Goal: Task Accomplishment & Management: Complete application form

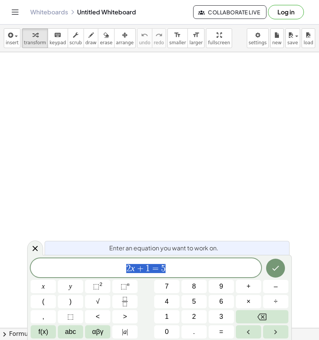
click at [176, 264] on span "2 x + 1 = 5" at bounding box center [146, 268] width 230 height 11
drag, startPoint x: 173, startPoint y: 266, endPoint x: 93, endPoint y: 269, distance: 80.1
click at [93, 269] on span "2 x + 1 = 5" at bounding box center [146, 268] width 230 height 11
click at [36, 246] on icon at bounding box center [35, 248] width 9 height 9
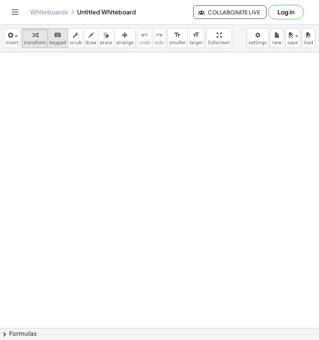
click at [58, 38] on icon "keyboard" at bounding box center [57, 35] width 7 height 9
click at [57, 126] on div at bounding box center [159, 331] width 319 height 558
click at [53, 43] on span "keypad" at bounding box center [57, 42] width 17 height 5
click at [31, 41] on span "transform" at bounding box center [35, 42] width 22 height 5
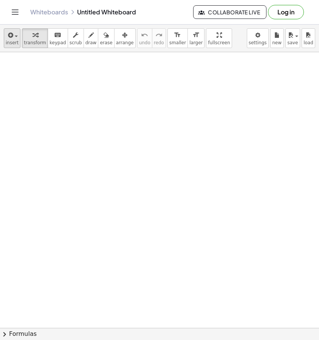
click at [6, 37] on div "button" at bounding box center [12, 34] width 13 height 9
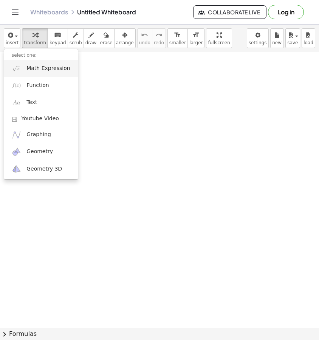
click at [46, 70] on span "Math Expression" at bounding box center [47, 69] width 43 height 8
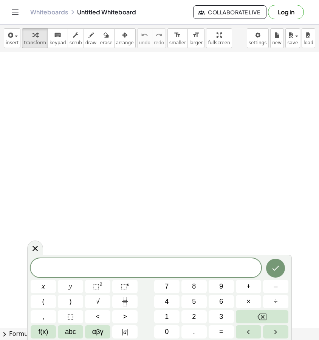
click at [42, 208] on div at bounding box center [159, 331] width 319 height 558
click at [35, 252] on icon at bounding box center [35, 248] width 9 height 9
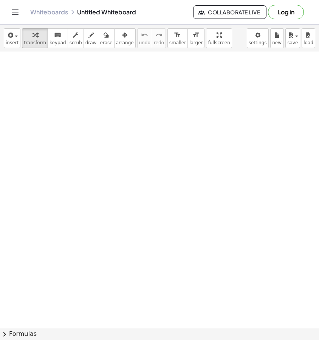
drag, startPoint x: 78, startPoint y: 101, endPoint x: 144, endPoint y: 122, distance: 68.9
click at [142, 125] on div at bounding box center [159, 331] width 319 height 558
click at [89, 38] on icon "button" at bounding box center [90, 35] width 5 height 9
drag, startPoint x: 18, startPoint y: 79, endPoint x: 26, endPoint y: 83, distance: 8.3
click at [26, 83] on div at bounding box center [159, 331] width 319 height 558
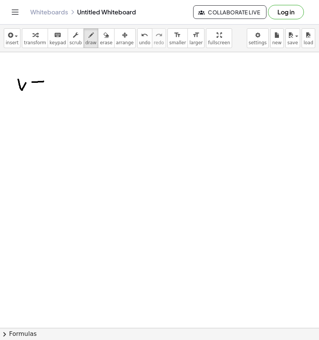
drag, startPoint x: 32, startPoint y: 82, endPoint x: 43, endPoint y: 81, distance: 11.4
click at [43, 81] on div at bounding box center [159, 331] width 319 height 558
drag, startPoint x: 33, startPoint y: 85, endPoint x: 43, endPoint y: 85, distance: 10.6
click at [43, 85] on div at bounding box center [159, 331] width 319 height 558
drag, startPoint x: 64, startPoint y: 83, endPoint x: 87, endPoint y: 83, distance: 22.3
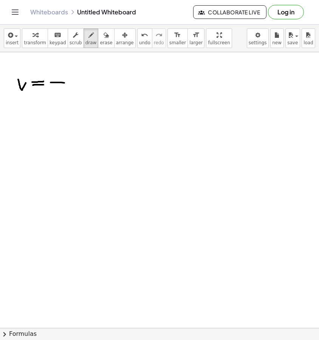
click at [87, 83] on div at bounding box center [159, 331] width 319 height 558
drag, startPoint x: 59, startPoint y: 68, endPoint x: 59, endPoint y: 73, distance: 5.0
click at [55, 77] on div at bounding box center [159, 331] width 319 height 558
drag, startPoint x: 63, startPoint y: 68, endPoint x: 63, endPoint y: 80, distance: 12.1
click at [63, 80] on div at bounding box center [159, 331] width 319 height 558
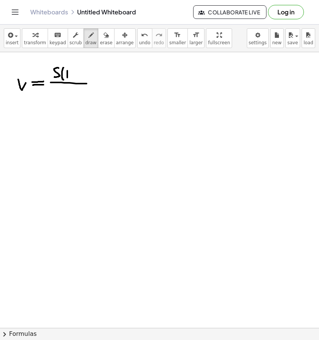
drag, startPoint x: 67, startPoint y: 73, endPoint x: 70, endPoint y: 80, distance: 7.6
click at [70, 80] on div at bounding box center [159, 331] width 319 height 558
click at [69, 74] on div at bounding box center [159, 331] width 319 height 558
drag, startPoint x: 72, startPoint y: 70, endPoint x: 75, endPoint y: 82, distance: 12.1
click at [75, 82] on div at bounding box center [159, 331] width 319 height 558
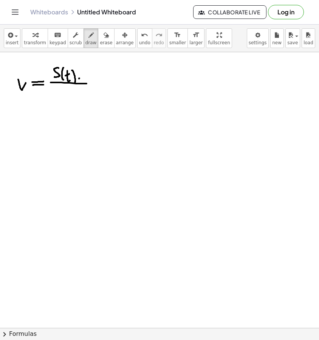
drag, startPoint x: 79, startPoint y: 78, endPoint x: 90, endPoint y: 77, distance: 10.3
click at [90, 77] on div at bounding box center [159, 331] width 319 height 558
drag, startPoint x: 95, startPoint y: 73, endPoint x: 102, endPoint y: 76, distance: 7.4
click at [97, 78] on div at bounding box center [159, 331] width 319 height 558
drag, startPoint x: 106, startPoint y: 70, endPoint x: 105, endPoint y: 82, distance: 12.2
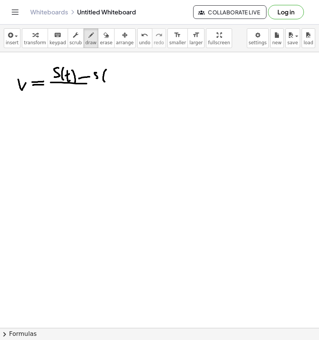
click at [105, 82] on div at bounding box center [159, 331] width 319 height 558
click at [113, 79] on div at bounding box center [159, 331] width 319 height 558
drag, startPoint x: 113, startPoint y: 69, endPoint x: 117, endPoint y: 81, distance: 13.3
click at [117, 81] on div at bounding box center [159, 331] width 319 height 558
drag, startPoint x: 81, startPoint y: 83, endPoint x: 122, endPoint y: 84, distance: 41.2
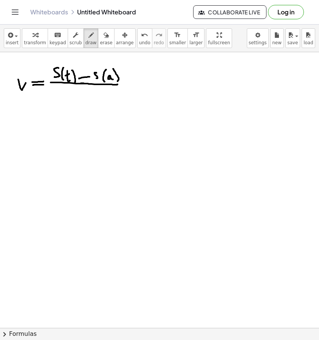
click at [122, 84] on div at bounding box center [159, 331] width 319 height 558
drag, startPoint x: 69, startPoint y: 90, endPoint x: 73, endPoint y: 99, distance: 10.3
click at [76, 100] on div at bounding box center [159, 331] width 319 height 558
drag, startPoint x: 66, startPoint y: 95, endPoint x: 71, endPoint y: 94, distance: 4.7
click at [71, 94] on div at bounding box center [159, 331] width 319 height 558
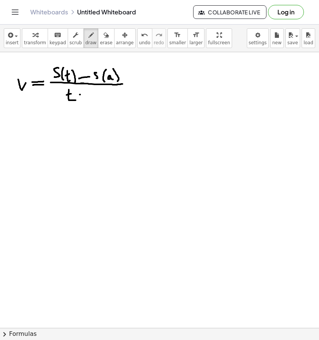
drag, startPoint x: 80, startPoint y: 94, endPoint x: 86, endPoint y: 94, distance: 6.0
click at [86, 94] on div at bounding box center [159, 331] width 319 height 558
drag, startPoint x: 97, startPoint y: 93, endPoint x: 106, endPoint y: 97, distance: 9.5
click at [104, 97] on div at bounding box center [159, 331] width 319 height 558
drag, startPoint x: 166, startPoint y: 77, endPoint x: 163, endPoint y: 81, distance: 5.4
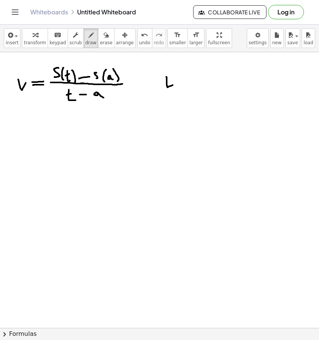
click at [173, 85] on div at bounding box center [159, 331] width 319 height 558
click at [161, 79] on div at bounding box center [159, 331] width 319 height 558
drag, startPoint x: 161, startPoint y: 79, endPoint x: 174, endPoint y: 80, distance: 12.9
click at [174, 80] on div at bounding box center [159, 331] width 319 height 558
drag, startPoint x: 181, startPoint y: 79, endPoint x: 193, endPoint y: 78, distance: 12.6
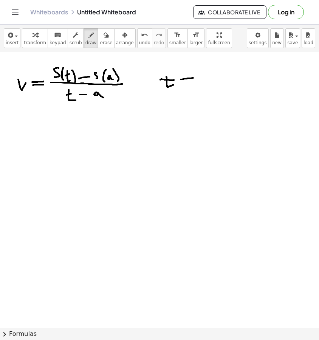
click at [193, 78] on div at bounding box center [159, 331] width 319 height 558
drag, startPoint x: 184, startPoint y: 82, endPoint x: 192, endPoint y: 81, distance: 8.1
click at [192, 81] on div at bounding box center [159, 331] width 319 height 558
drag, startPoint x: 207, startPoint y: 74, endPoint x: 212, endPoint y: 77, distance: 5.9
click at [213, 78] on div at bounding box center [159, 331] width 319 height 558
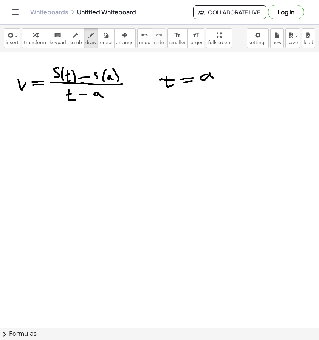
click at [104, 37] on div "button" at bounding box center [106, 34] width 12 height 9
drag, startPoint x: 212, startPoint y: 66, endPoint x: 166, endPoint y: 79, distance: 47.8
click at [172, 79] on div at bounding box center [159, 331] width 319 height 558
click at [88, 32] on icon "button" at bounding box center [90, 35] width 5 height 9
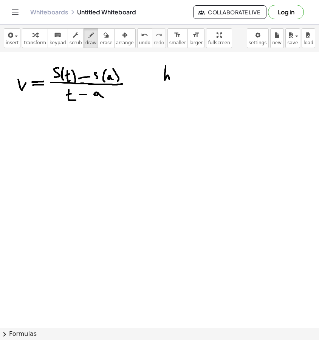
drag, startPoint x: 165, startPoint y: 66, endPoint x: 170, endPoint y: 79, distance: 13.8
click at [169, 79] on div at bounding box center [159, 331] width 319 height 558
click at [172, 81] on div at bounding box center [159, 331] width 319 height 558
click at [173, 75] on div at bounding box center [159, 331] width 319 height 558
drag, startPoint x: 180, startPoint y: 73, endPoint x: 190, endPoint y: 73, distance: 9.5
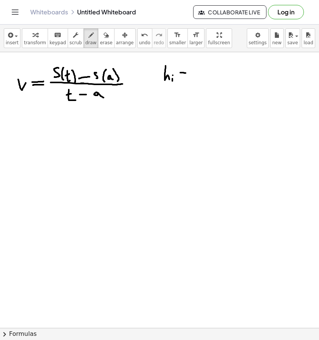
click at [190, 73] on div at bounding box center [159, 331] width 319 height 558
drag, startPoint x: 182, startPoint y: 77, endPoint x: 190, endPoint y: 76, distance: 7.6
click at [190, 76] on div at bounding box center [159, 331] width 319 height 558
drag, startPoint x: 206, startPoint y: 70, endPoint x: 203, endPoint y: 76, distance: 6.8
click at [203, 76] on div at bounding box center [159, 331] width 319 height 558
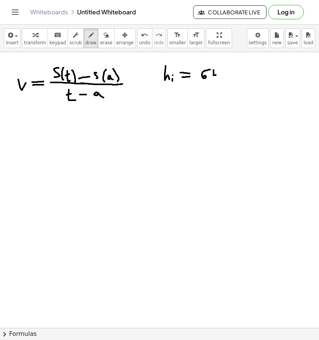
drag, startPoint x: 213, startPoint y: 70, endPoint x: 216, endPoint y: 74, distance: 5.4
click at [216, 74] on div at bounding box center [159, 331] width 319 height 558
drag, startPoint x: 218, startPoint y: 71, endPoint x: 217, endPoint y: 82, distance: 11.4
click at [217, 81] on div at bounding box center [159, 331] width 319 height 558
drag, startPoint x: 232, startPoint y: 70, endPoint x: 227, endPoint y: 77, distance: 8.7
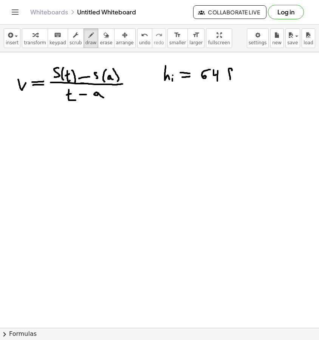
click at [230, 81] on div at bounding box center [159, 331] width 319 height 558
click at [232, 76] on div at bounding box center [159, 331] width 319 height 558
drag, startPoint x: 239, startPoint y: 69, endPoint x: 238, endPoint y: 80, distance: 11.1
click at [241, 82] on div at bounding box center [159, 331] width 319 height 558
drag, startPoint x: 237, startPoint y: 78, endPoint x: 245, endPoint y: 76, distance: 8.1
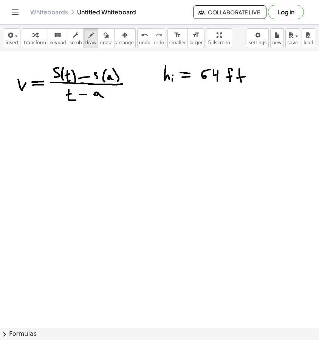
click at [245, 76] on div at bounding box center [159, 331] width 319 height 558
drag, startPoint x: 23, startPoint y: 116, endPoint x: 27, endPoint y: 119, distance: 4.6
click at [28, 120] on div at bounding box center [159, 331] width 319 height 558
click at [139, 42] on span "undo" at bounding box center [144, 42] width 11 height 5
click at [42, 121] on div at bounding box center [159, 331] width 319 height 558
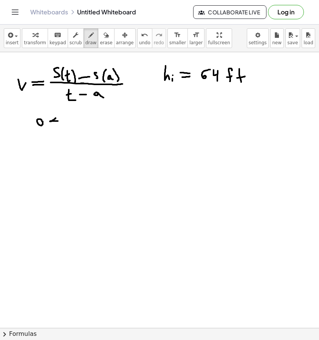
click at [58, 121] on div at bounding box center [159, 331] width 319 height 558
drag, startPoint x: 52, startPoint y: 123, endPoint x: 59, endPoint y: 124, distance: 7.2
click at [59, 124] on div at bounding box center [159, 331] width 319 height 558
drag, startPoint x: 66, startPoint y: 117, endPoint x: 70, endPoint y: 124, distance: 7.9
click at [70, 124] on div at bounding box center [159, 331] width 319 height 558
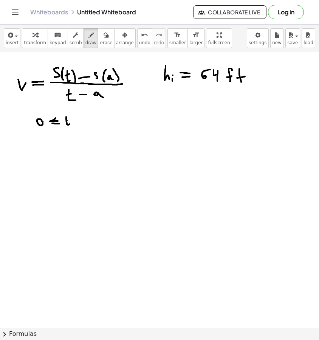
drag, startPoint x: 67, startPoint y: 121, endPoint x: 72, endPoint y: 121, distance: 4.9
click at [72, 121] on div at bounding box center [159, 331] width 319 height 558
drag, startPoint x: 63, startPoint y: 119, endPoint x: 68, endPoint y: 120, distance: 4.9
click at [68, 120] on div at bounding box center [159, 331] width 319 height 558
click at [84, 121] on div at bounding box center [159, 331] width 319 height 558
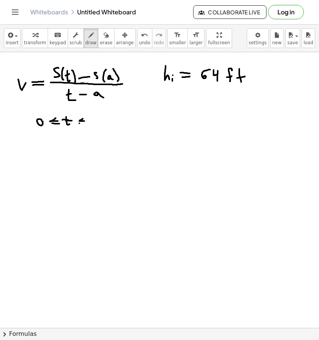
drag, startPoint x: 79, startPoint y: 123, endPoint x: 87, endPoint y: 123, distance: 7.9
click at [87, 123] on div at bounding box center [159, 331] width 319 height 558
drag, startPoint x: 93, startPoint y: 119, endPoint x: 99, endPoint y: 123, distance: 7.6
click at [99, 123] on div at bounding box center [159, 331] width 319 height 558
drag, startPoint x: 147, startPoint y: 113, endPoint x: 139, endPoint y: 120, distance: 9.9
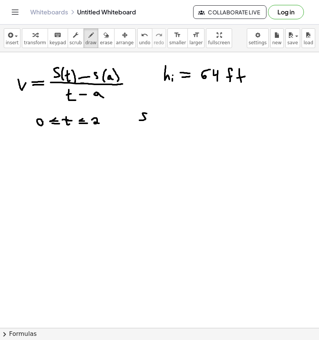
click at [139, 120] on div at bounding box center [159, 331] width 319 height 558
click at [148, 113] on div at bounding box center [159, 331] width 319 height 558
drag, startPoint x: 134, startPoint y: 40, endPoint x: 133, endPoint y: 43, distance: 4.1
click at [139, 40] on span "undo" at bounding box center [144, 42] width 11 height 5
drag, startPoint x: 156, startPoint y: 110, endPoint x: 150, endPoint y: 102, distance: 10.3
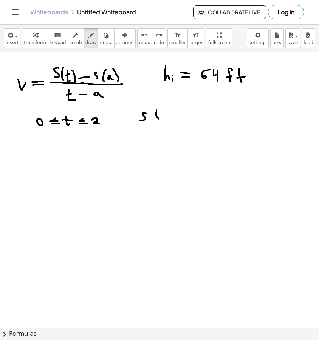
click at [159, 119] on div at bounding box center [159, 331] width 319 height 558
click at [141, 38] on icon "undo" at bounding box center [144, 35] width 7 height 9
drag, startPoint x: 154, startPoint y: 110, endPoint x: 156, endPoint y: 121, distance: 10.7
click at [156, 121] on div at bounding box center [159, 331] width 319 height 558
drag, startPoint x: 160, startPoint y: 113, endPoint x: 165, endPoint y: 117, distance: 6.4
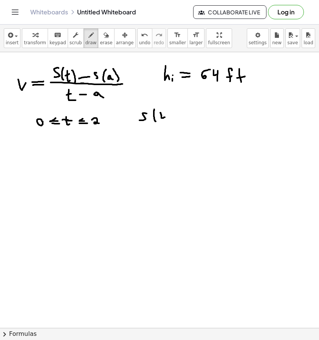
click at [165, 117] on div at bounding box center [159, 331] width 319 height 558
drag, startPoint x: 159, startPoint y: 114, endPoint x: 166, endPoint y: 114, distance: 7.2
click at [167, 114] on div at bounding box center [159, 331] width 319 height 558
drag, startPoint x: 169, startPoint y: 111, endPoint x: 171, endPoint y: 121, distance: 10.4
click at [171, 121] on div at bounding box center [159, 331] width 319 height 558
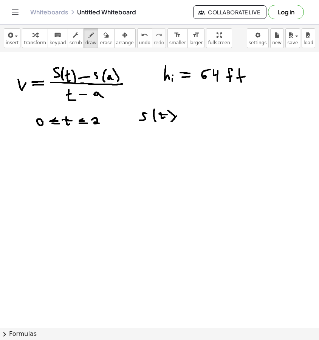
drag, startPoint x: 176, startPoint y: 116, endPoint x: 185, endPoint y: 116, distance: 8.7
click at [185, 116] on div at bounding box center [159, 331] width 319 height 558
drag, startPoint x: 179, startPoint y: 117, endPoint x: 186, endPoint y: 118, distance: 7.3
click at [186, 118] on div at bounding box center [159, 331] width 319 height 558
drag, startPoint x: 190, startPoint y: 118, endPoint x: 197, endPoint y: 118, distance: 7.2
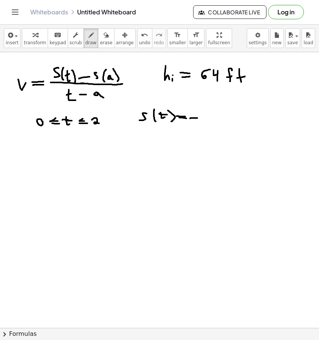
click at [197, 118] on div at bounding box center [159, 331] width 319 height 558
drag, startPoint x: 202, startPoint y: 112, endPoint x: 202, endPoint y: 121, distance: 8.7
click at [202, 121] on div at bounding box center [159, 331] width 319 height 558
click at [209, 116] on div at bounding box center [159, 331] width 319 height 558
drag, startPoint x: 218, startPoint y: 111, endPoint x: 216, endPoint y: 118, distance: 7.8
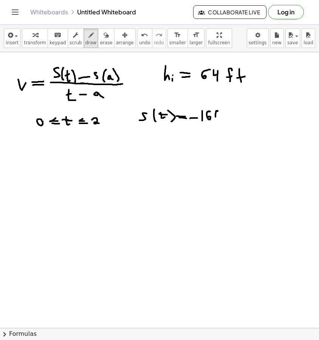
click at [216, 118] on div at bounding box center [159, 331] width 319 height 558
click at [218, 116] on div at bounding box center [159, 331] width 319 height 558
drag, startPoint x: 221, startPoint y: 113, endPoint x: 223, endPoint y: 119, distance: 6.1
click at [223, 119] on div at bounding box center [159, 331] width 319 height 558
click at [223, 117] on div at bounding box center [159, 331] width 319 height 558
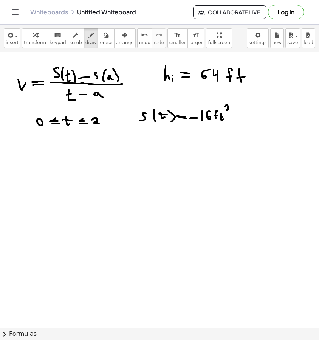
drag, startPoint x: 225, startPoint y: 107, endPoint x: 229, endPoint y: 110, distance: 5.7
click at [229, 110] on div at bounding box center [159, 331] width 319 height 558
drag
click at [234, 118] on div at bounding box center [159, 331] width 319 height 558
click at [237, 116] on div at bounding box center [159, 331] width 319 height 558
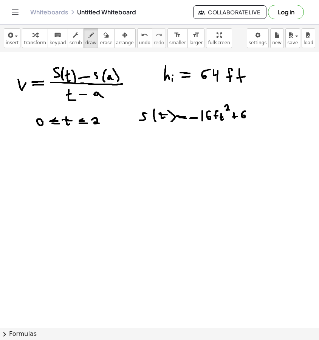
click at [243, 116] on div at bounding box center [159, 331] width 319 height 558
click at [250, 113] on div at bounding box center [159, 331] width 319 height 558
click at [251, 118] on div at bounding box center [159, 331] width 319 height 558
drag, startPoint x: 23, startPoint y: 139, endPoint x: 25, endPoint y: 143, distance: 4.3
click at [27, 145] on div at bounding box center [159, 331] width 319 height 558
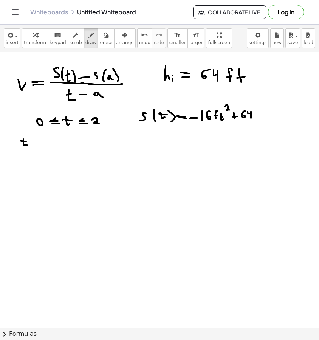
drag, startPoint x: 24, startPoint y: 141, endPoint x: 28, endPoint y: 141, distance: 4.2
click at [27, 141] on div at bounding box center [159, 331] width 319 height 558
drag, startPoint x: 31, startPoint y: 140, endPoint x: 40, endPoint y: 141, distance: 9.5
click at [40, 141] on div at bounding box center [159, 331] width 319 height 558
click at [37, 143] on div at bounding box center [159, 331] width 319 height 558
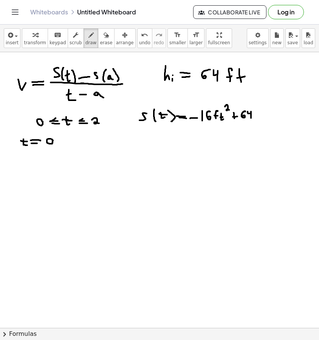
click at [51, 139] on div at bounding box center [159, 331] width 319 height 558
click at [56, 143] on div at bounding box center [159, 331] width 319 height 558
click at [65, 138] on div at bounding box center [159, 331] width 319 height 558
drag, startPoint x: 66, startPoint y: 138, endPoint x: 62, endPoint y: 140, distance: 4.6
click at [62, 140] on div at bounding box center [159, 331] width 319 height 558
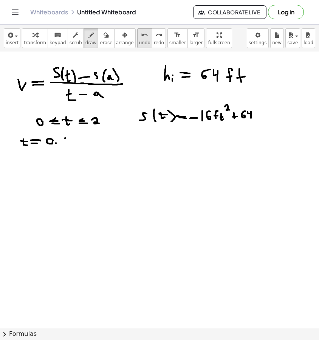
click at [141, 38] on icon "undo" at bounding box center [144, 35] width 7 height 9
click at [141, 39] on icon "undo" at bounding box center [144, 35] width 7 height 9
drag, startPoint x: 64, startPoint y: 138, endPoint x: 62, endPoint y: 142, distance: 4.2
click at [62, 142] on div at bounding box center [159, 331] width 319 height 558
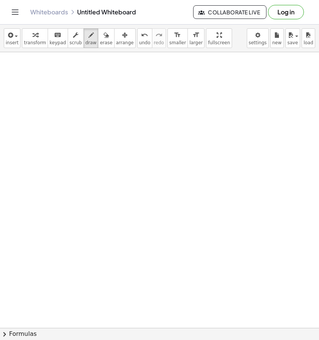
scroll to position [0, 0]
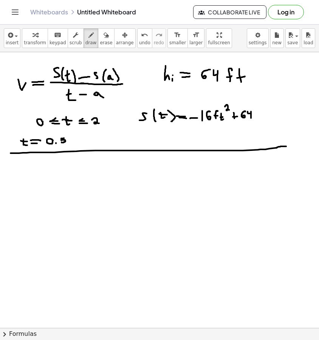
drag, startPoint x: 11, startPoint y: 153, endPoint x: 287, endPoint y: 146, distance: 276.2
click at [287, 146] on div at bounding box center [159, 327] width 319 height 551
drag, startPoint x: 31, startPoint y: 164, endPoint x: 40, endPoint y: 182, distance: 20.4
click at [40, 182] on div at bounding box center [159, 327] width 319 height 551
drag, startPoint x: 36, startPoint y: 170, endPoint x: 40, endPoint y: 172, distance: 5.2
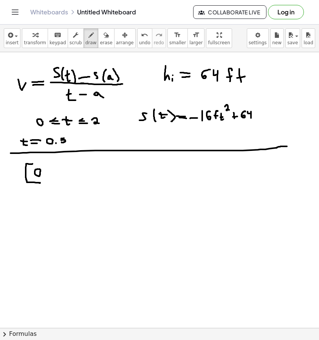
click at [39, 169] on div at bounding box center [159, 327] width 319 height 551
click at [43, 176] on div at bounding box center [159, 327] width 319 height 551
drag, startPoint x: 48, startPoint y: 171, endPoint x: 52, endPoint y: 170, distance: 4.2
click at [51, 172] on div at bounding box center [159, 327] width 319 height 551
drag, startPoint x: 53, startPoint y: 168, endPoint x: 53, endPoint y: 176, distance: 8.0
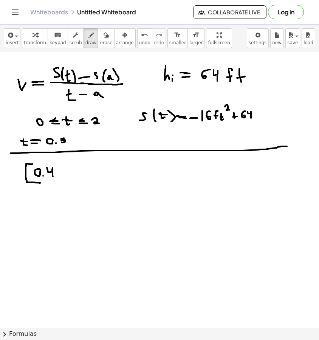
click at [53, 176] on div at bounding box center [159, 327] width 319 height 551
drag, startPoint x: 59, startPoint y: 169, endPoint x: 60, endPoint y: 179, distance: 10.3
click at [60, 179] on div at bounding box center [159, 327] width 319 height 551
drag, startPoint x: 64, startPoint y: 178, endPoint x: 63, endPoint y: 184, distance: 6.1
click at [63, 184] on div at bounding box center [159, 327] width 319 height 551
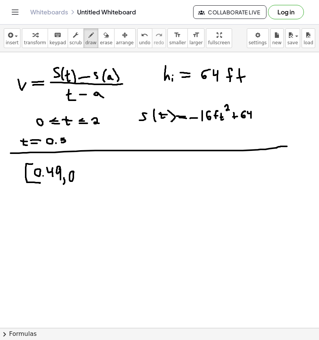
click at [73, 172] on div at bounding box center [159, 327] width 319 height 551
click at [76, 180] on div at bounding box center [159, 327] width 319 height 551
drag, startPoint x: 86, startPoint y: 171, endPoint x: 82, endPoint y: 178, distance: 7.5
click at [82, 178] on div at bounding box center [159, 327] width 319 height 551
drag, startPoint x: 80, startPoint y: 163, endPoint x: 82, endPoint y: 187, distance: 23.9
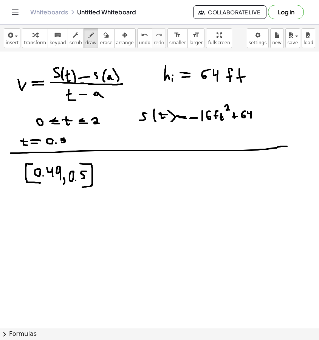
click at [82, 187] on div at bounding box center [159, 327] width 319 height 551
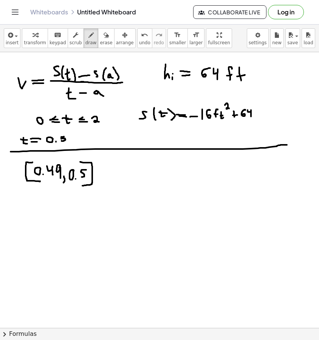
scroll to position [8, 0]
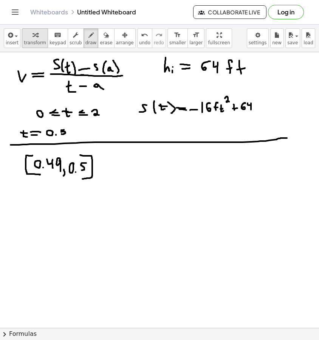
click at [32, 38] on icon "button" at bounding box center [34, 35] width 5 height 9
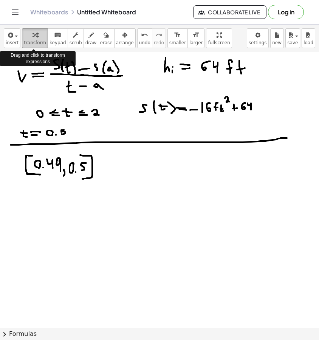
click at [33, 40] on button "transform" at bounding box center [35, 38] width 26 height 20
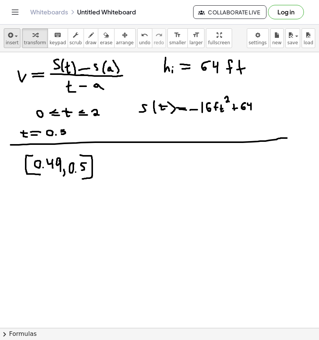
click at [12, 40] on span "insert" at bounding box center [12, 42] width 13 height 5
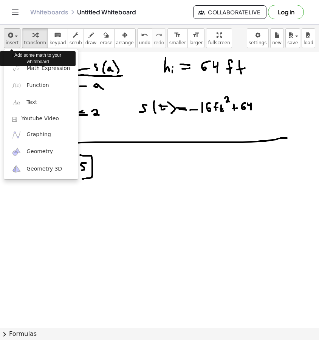
click at [15, 32] on div "button" at bounding box center [12, 34] width 13 height 9
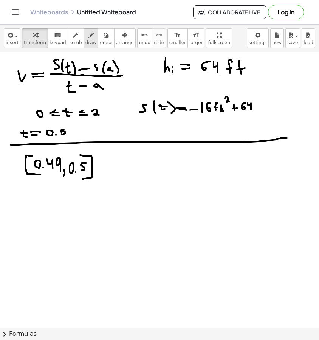
click at [88, 32] on icon "button" at bounding box center [90, 35] width 5 height 9
click at [125, 37] on div "button" at bounding box center [125, 34] width 18 height 9
drag, startPoint x: 125, startPoint y: 85, endPoint x: 227, endPoint y: 110, distance: 105.4
click at [227, 110] on div at bounding box center [159, 319] width 319 height 551
click at [176, 103] on div at bounding box center [159, 319] width 319 height 551
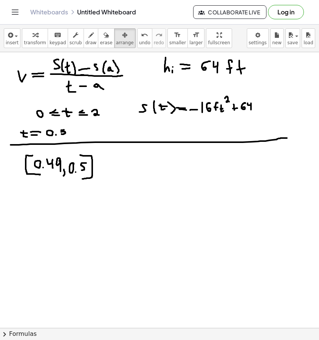
drag, startPoint x: 181, startPoint y: 108, endPoint x: 182, endPoint y: 112, distance: 4.7
click at [182, 112] on div at bounding box center [159, 319] width 319 height 551
drag, startPoint x: 181, startPoint y: 107, endPoint x: 182, endPoint y: 114, distance: 8.0
click at [182, 114] on div at bounding box center [159, 319] width 319 height 551
drag, startPoint x: 180, startPoint y: 104, endPoint x: 169, endPoint y: 105, distance: 10.7
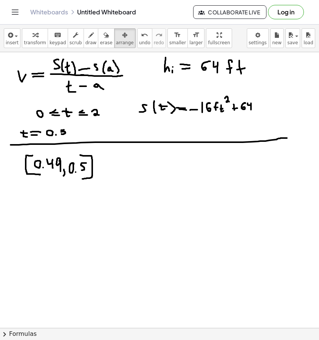
click at [169, 105] on div at bounding box center [159, 319] width 319 height 551
click at [161, 107] on div at bounding box center [159, 319] width 319 height 551
click at [147, 105] on div at bounding box center [159, 319] width 319 height 551
click at [144, 108] on div at bounding box center [159, 319] width 319 height 551
click at [172, 90] on div at bounding box center [159, 319] width 319 height 551
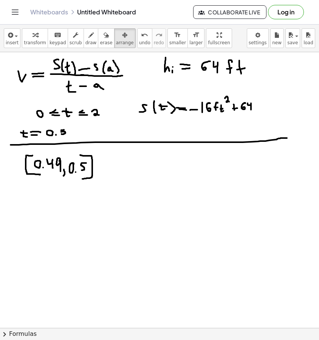
drag, startPoint x: 164, startPoint y: 109, endPoint x: 147, endPoint y: 90, distance: 25.2
click at [152, 96] on div at bounding box center [159, 319] width 319 height 551
click at [74, 35] on icon "button" at bounding box center [75, 35] width 5 height 9
click at [90, 34] on icon "button" at bounding box center [90, 35] width 5 height 9
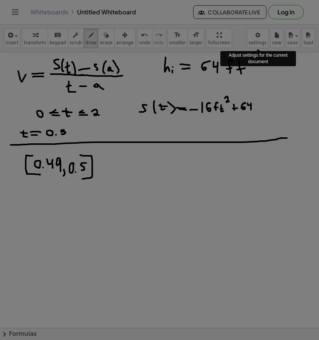
click at [262, 39] on body "Graspable Math Activities Get Started Activity Bank Assigned Work Classes White…" at bounding box center [159, 170] width 319 height 340
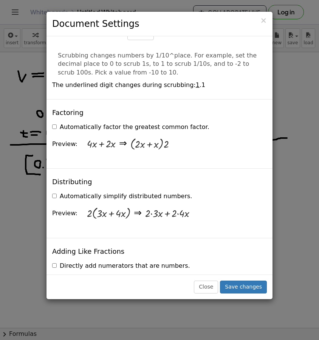
scroll to position [674, 0]
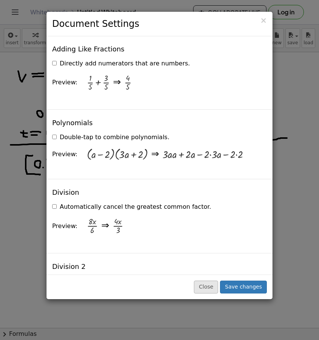
click at [207, 289] on button "Close" at bounding box center [206, 286] width 24 height 13
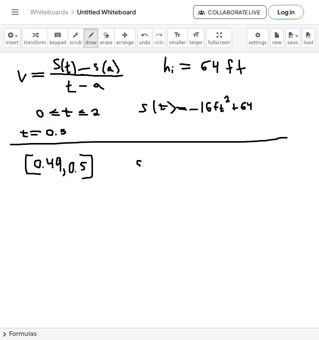
drag, startPoint x: 141, startPoint y: 161, endPoint x: 135, endPoint y: 170, distance: 10.1
click at [135, 170] on div at bounding box center [159, 320] width 319 height 552
drag, startPoint x: 145, startPoint y: 159, endPoint x: 145, endPoint y: 177, distance: 17.8
click at [145, 177] on div at bounding box center [159, 320] width 319 height 552
click at [151, 167] on div at bounding box center [159, 320] width 319 height 552
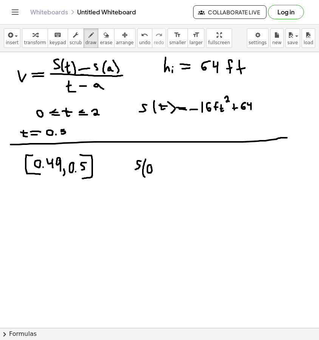
click at [156, 174] on div at bounding box center [159, 320] width 319 height 552
drag, startPoint x: 167, startPoint y: 164, endPoint x: 165, endPoint y: 168, distance: 4.6
click at [163, 171] on div at bounding box center [159, 320] width 319 height 552
drag, startPoint x: 170, startPoint y: 161, endPoint x: 171, endPoint y: 174, distance: 13.6
click at [168, 177] on div at bounding box center [159, 320] width 319 height 552
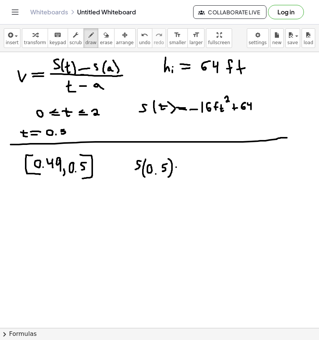
drag, startPoint x: 176, startPoint y: 167, endPoint x: 181, endPoint y: 167, distance: 4.5
click at [179, 167] on div at bounding box center [159, 320] width 319 height 552
click at [181, 170] on div at bounding box center [159, 320] width 319 height 552
drag, startPoint x: 186, startPoint y: 168, endPoint x: 191, endPoint y: 168, distance: 4.9
click at [191, 168] on div at bounding box center [159, 320] width 319 height 552
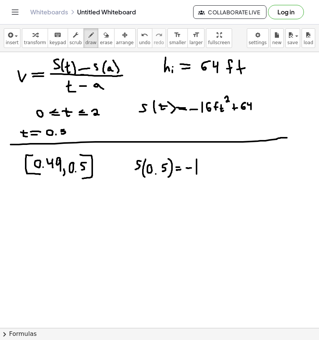
drag, startPoint x: 196, startPoint y: 162, endPoint x: 196, endPoint y: 174, distance: 12.5
click at [196, 174] on div at bounding box center [159, 320] width 319 height 552
drag, startPoint x: 206, startPoint y: 160, endPoint x: 204, endPoint y: 171, distance: 11.2
click at [203, 171] on div at bounding box center [159, 320] width 319 height 552
drag, startPoint x: 209, startPoint y: 160, endPoint x: 210, endPoint y: 171, distance: 11.4
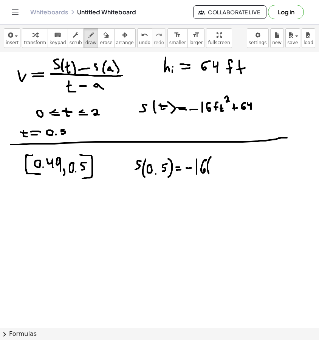
click at [209, 174] on div at bounding box center [159, 320] width 319 height 552
click at [212, 169] on div at bounding box center [159, 320] width 319 height 552
click at [212, 168] on div at bounding box center [159, 320] width 319 height 552
click at [215, 170] on div at bounding box center [159, 320] width 319 height 552
drag, startPoint x: 221, startPoint y: 164, endPoint x: 221, endPoint y: 168, distance: 3.8
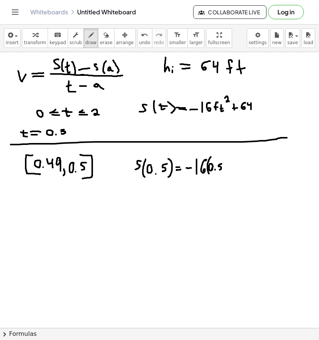
click at [220, 170] on div at bounding box center [159, 320] width 319 height 552
drag, startPoint x: 223, startPoint y: 159, endPoint x: 221, endPoint y: 173, distance: 13.7
click at [221, 173] on div at bounding box center [159, 320] width 319 height 552
drag, startPoint x: 101, startPoint y: 38, endPoint x: 105, endPoint y: 42, distance: 5.4
click at [104, 38] on icon "button" at bounding box center [106, 35] width 5 height 9
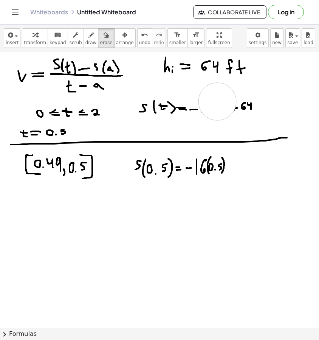
click at [217, 102] on div at bounding box center [159, 320] width 319 height 552
click at [141, 38] on icon "undo" at bounding box center [144, 35] width 7 height 9
click at [100, 41] on span "erase" at bounding box center [106, 42] width 12 height 5
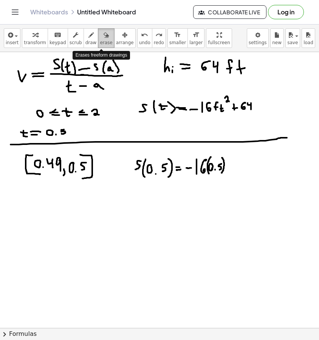
drag, startPoint x: 101, startPoint y: 35, endPoint x: 101, endPoint y: 44, distance: 9.1
click at [101, 44] on button "erase" at bounding box center [106, 38] width 16 height 20
click at [219, 127] on div at bounding box center [159, 320] width 319 height 552
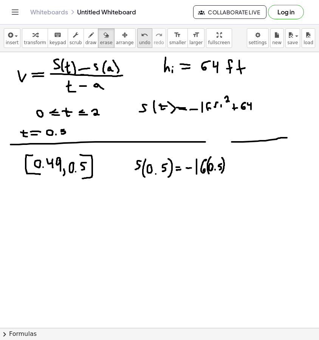
click at [141, 37] on icon "undo" at bounding box center [144, 35] width 7 height 9
click at [214, 106] on div at bounding box center [159, 320] width 319 height 552
click at [88, 36] on icon "button" at bounding box center [90, 35] width 5 height 9
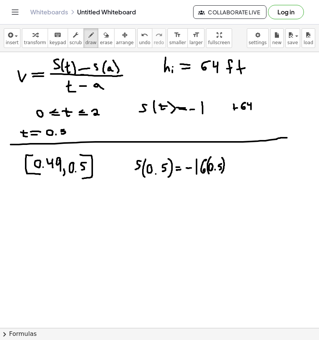
drag, startPoint x: 202, startPoint y: 104, endPoint x: 202, endPoint y: 114, distance: 9.8
click at [202, 114] on div at bounding box center [159, 320] width 319 height 552
drag, startPoint x: 210, startPoint y: 105, endPoint x: 209, endPoint y: 109, distance: 4.9
click at [209, 109] on div at bounding box center [159, 320] width 319 height 552
drag, startPoint x: 215, startPoint y: 102, endPoint x: 218, endPoint y: 109, distance: 7.5
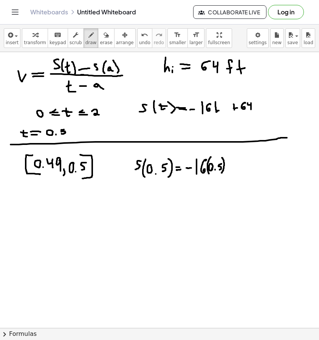
click at [219, 110] on div at bounding box center [159, 320] width 319 height 552
drag, startPoint x: 214, startPoint y: 107, endPoint x: 219, endPoint y: 106, distance: 4.9
click at [219, 106] on div at bounding box center [159, 320] width 319 height 552
drag, startPoint x: 220, startPoint y: 97, endPoint x: 224, endPoint y: 100, distance: 5.4
click at [224, 100] on div at bounding box center [159, 320] width 319 height 552
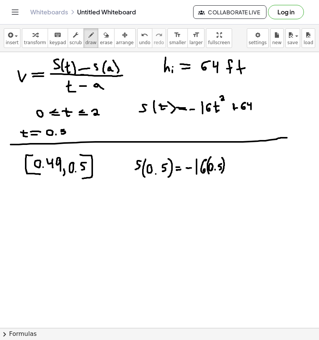
drag, startPoint x: 233, startPoint y: 104, endPoint x: 233, endPoint y: 110, distance: 6.1
click at [233, 110] on div at bounding box center [159, 320] width 319 height 552
drag, startPoint x: 230, startPoint y: 108, endPoint x: 236, endPoint y: 108, distance: 5.7
click at [236, 108] on div at bounding box center [159, 320] width 319 height 552
drag, startPoint x: 225, startPoint y: 148, endPoint x: 230, endPoint y: 152, distance: 6.2
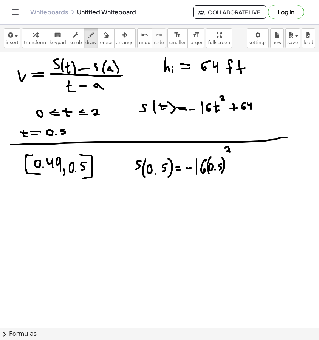
click at [230, 152] on div at bounding box center [159, 320] width 319 height 552
click at [236, 171] on div at bounding box center [159, 320] width 319 height 552
click at [240, 168] on div at bounding box center [159, 320] width 319 height 552
drag, startPoint x: 247, startPoint y: 162, endPoint x: 251, endPoint y: 165, distance: 4.3
click at [247, 169] on div at bounding box center [159, 320] width 319 height 552
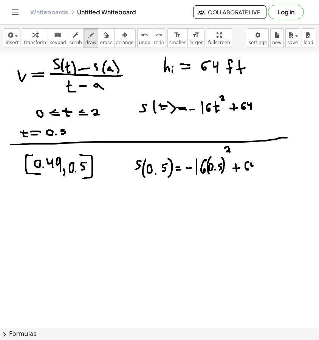
click at [253, 165] on div at bounding box center [159, 320] width 319 height 552
drag, startPoint x: 253, startPoint y: 165, endPoint x: 254, endPoint y: 170, distance: 4.3
click at [254, 170] on div at bounding box center [159, 320] width 319 height 552
drag, startPoint x: 259, startPoint y: 165, endPoint x: 269, endPoint y: 165, distance: 10.6
click at [269, 165] on div at bounding box center [159, 320] width 319 height 552
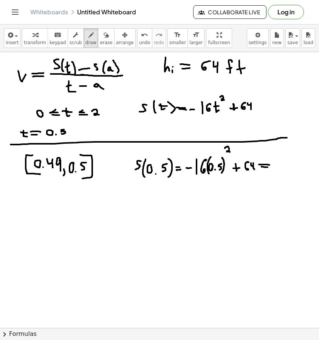
drag, startPoint x: 261, startPoint y: 167, endPoint x: 269, endPoint y: 167, distance: 7.6
click at [269, 167] on div at bounding box center [159, 320] width 319 height 552
drag, startPoint x: 281, startPoint y: 159, endPoint x: 278, endPoint y: 168, distance: 9.7
click at [277, 168] on div at bounding box center [159, 320] width 319 height 552
click at [291, 160] on div at bounding box center [159, 320] width 319 height 552
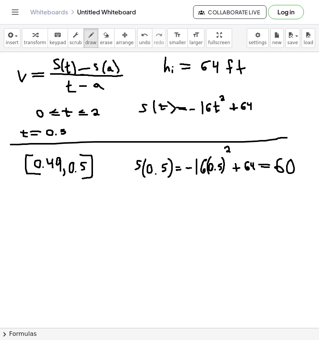
click at [249, 170] on div at bounding box center [159, 320] width 319 height 552
drag, startPoint x: 152, startPoint y: 185, endPoint x: 153, endPoint y: 196, distance: 11.4
click at [153, 196] on div at bounding box center [159, 320] width 319 height 552
click at [159, 190] on div at bounding box center [159, 320] width 319 height 552
click at [164, 193] on div at bounding box center [159, 320] width 319 height 552
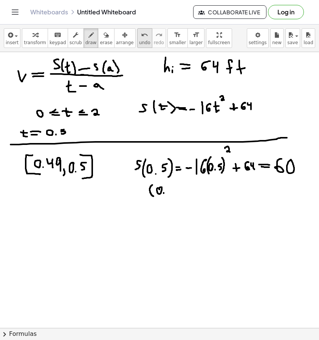
click at [141, 35] on icon "undo" at bounding box center [144, 35] width 7 height 9
click at [160, 187] on div at bounding box center [159, 320] width 319 height 552
click at [164, 192] on div at bounding box center [159, 320] width 319 height 552
drag, startPoint x: 173, startPoint y: 185, endPoint x: 170, endPoint y: 191, distance: 6.3
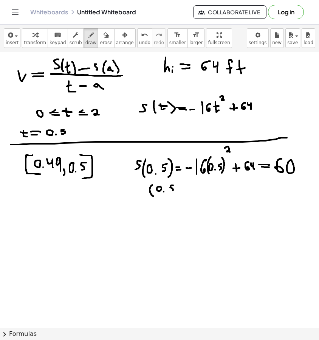
click at [170, 191] on div at bounding box center [159, 320] width 319 height 552
click at [175, 195] on div at bounding box center [159, 320] width 319 height 552
drag, startPoint x: 186, startPoint y: 185, endPoint x: 187, endPoint y: 191, distance: 5.3
click at [183, 191] on div at bounding box center [159, 320] width 319 height 552
click at [192, 188] on div at bounding box center [159, 320] width 319 height 552
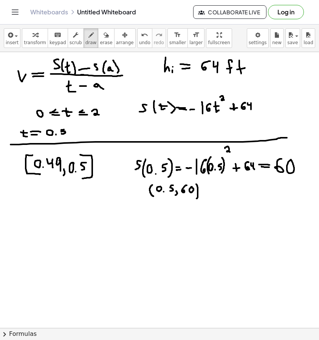
drag, startPoint x: 197, startPoint y: 185, endPoint x: 196, endPoint y: 199, distance: 13.6
click at [196, 199] on div at bounding box center [159, 320] width 319 height 552
click at [104, 36] on icon "button" at bounding box center [106, 35] width 5 height 9
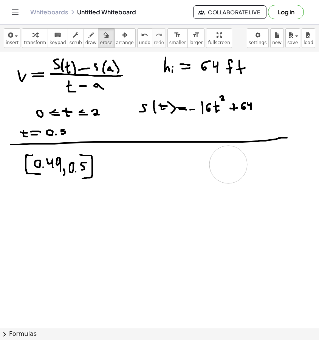
drag, startPoint x: 212, startPoint y: 189, endPoint x: 228, endPoint y: 165, distance: 29.1
click at [228, 165] on div at bounding box center [159, 320] width 319 height 552
click at [88, 34] on icon "button" at bounding box center [90, 35] width 5 height 9
click at [289, 13] on button "Log in" at bounding box center [286, 12] width 36 height 14
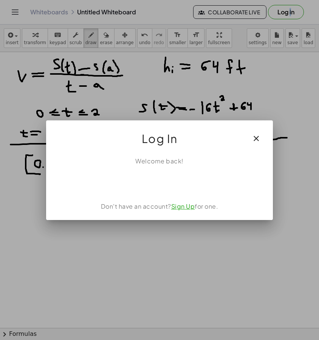
click at [180, 208] on link "Sign Up" at bounding box center [183, 206] width 24 height 8
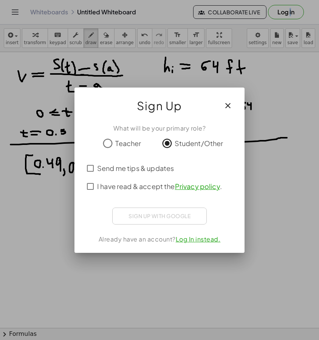
click at [112, 169] on span "Send me tips & updates" at bounding box center [135, 168] width 77 height 10
click at [121, 188] on span "I have read & accept the Privacy policy ." at bounding box center [159, 186] width 125 height 10
click at [244, 209] on div "What will be your primary role? Teacher Student/Other Send me tips & updates I …" at bounding box center [159, 185] width 170 height 135
click at [100, 167] on span "Send me tips & updates" at bounding box center [135, 168] width 77 height 10
click at [100, 168] on span "Send me tips & updates" at bounding box center [135, 168] width 77 height 10
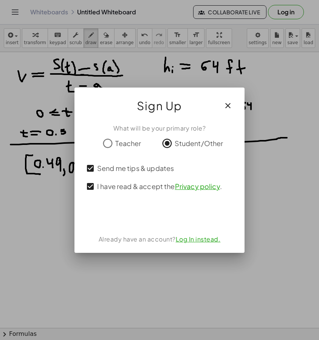
click at [155, 213] on div "Sign in with Google. Opens in new tab" at bounding box center [160, 215] width 70 height 17
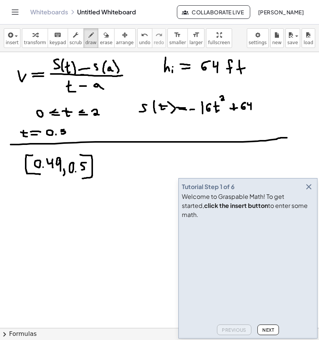
click at [266, 328] on span "Next" at bounding box center [268, 331] width 12 height 6
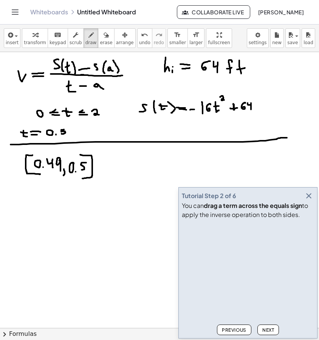
click at [274, 329] on span "Next" at bounding box center [268, 331] width 12 height 6
click at [245, 330] on span "Previous" at bounding box center [234, 331] width 25 height 6
click at [245, 329] on span "Previous" at bounding box center [234, 331] width 25 height 6
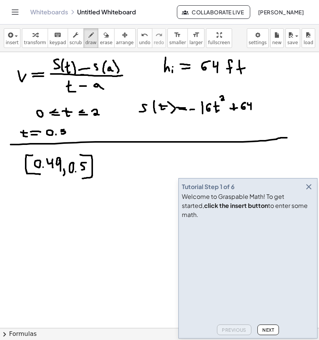
click at [266, 328] on span "Next" at bounding box center [268, 331] width 12 height 6
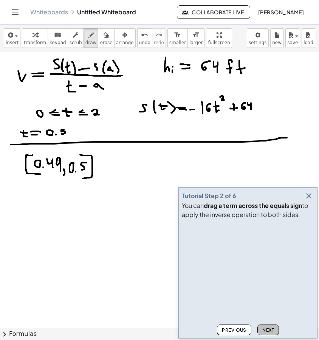
click at [266, 328] on span "Next" at bounding box center [268, 331] width 12 height 6
click at [267, 330] on span "Next" at bounding box center [268, 331] width 12 height 6
click at [268, 328] on span "Next" at bounding box center [268, 331] width 12 height 6
click at [267, 330] on span "Next" at bounding box center [268, 331] width 12 height 6
